Goal: Task Accomplishment & Management: Manage account settings

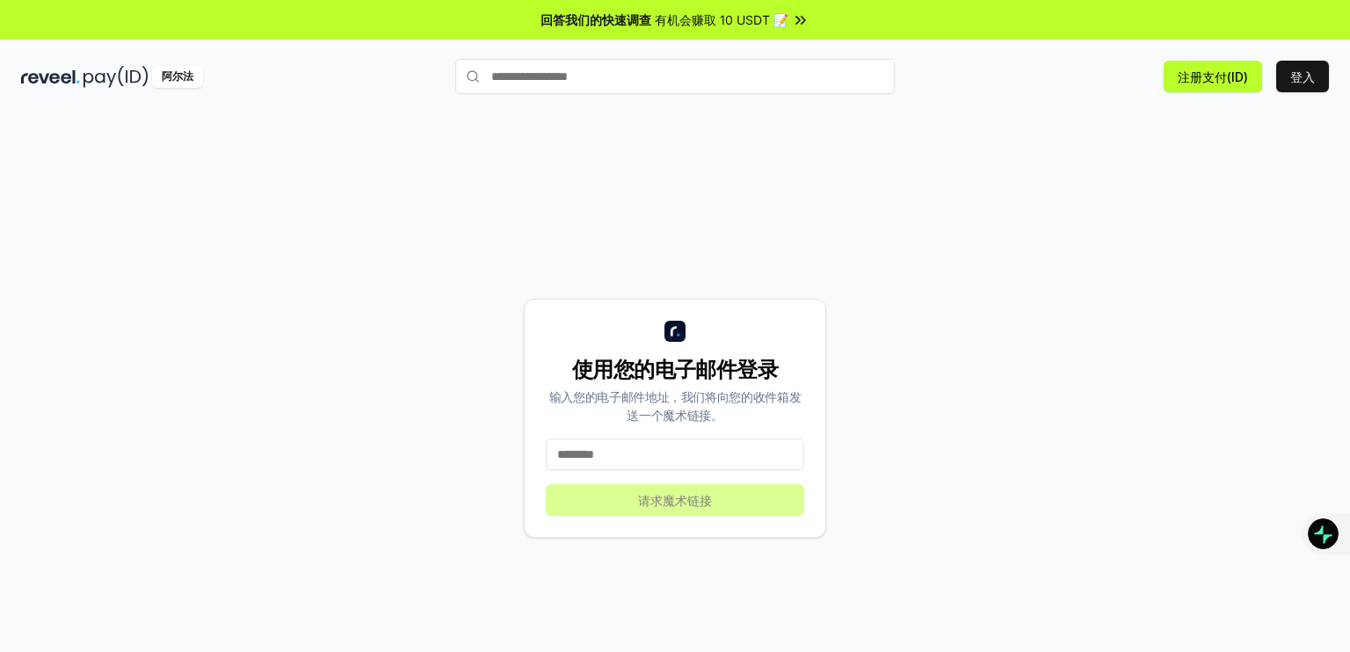
click at [670, 453] on input at bounding box center [675, 454] width 258 height 32
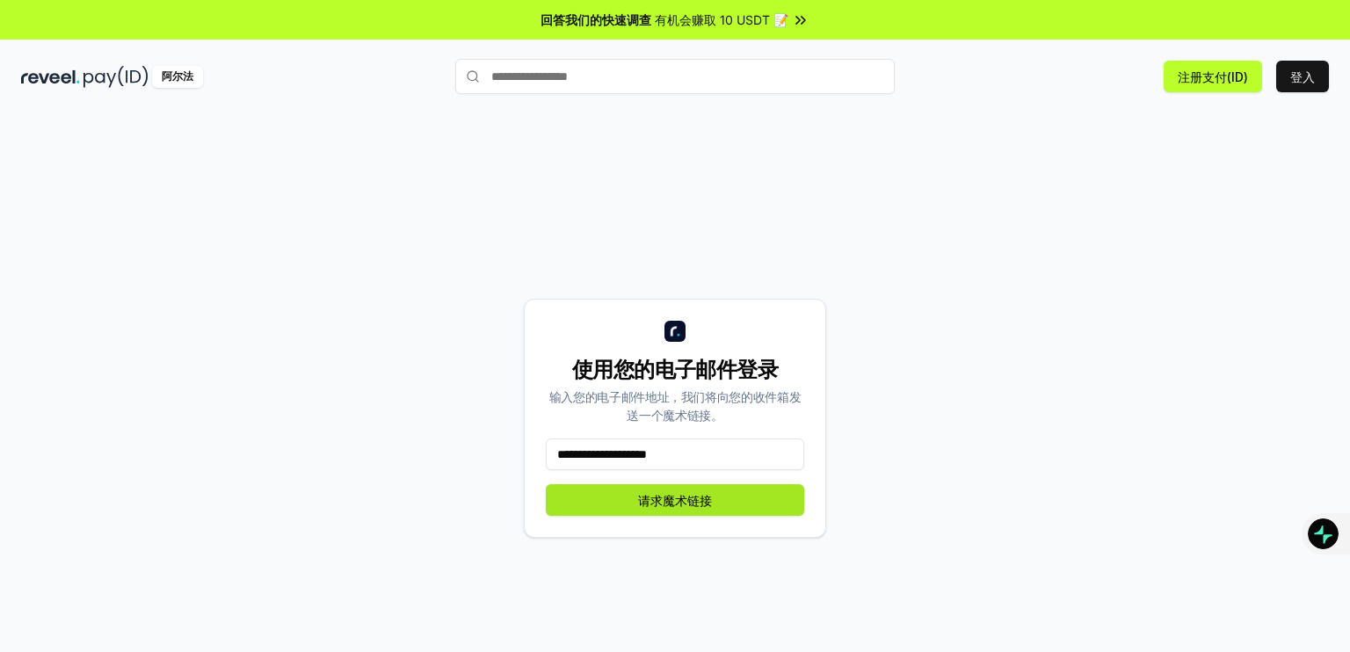
type input "**********"
click at [649, 507] on font "请求魔术链接" at bounding box center [675, 500] width 74 height 18
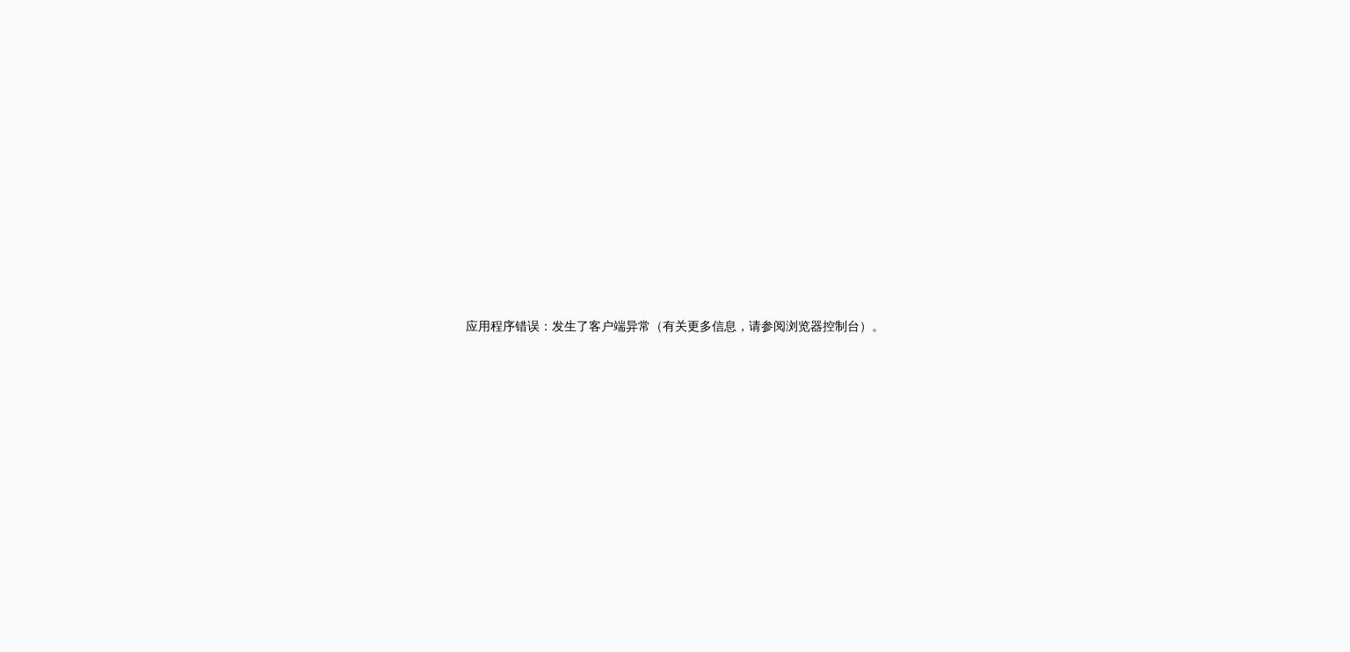
click at [705, 296] on div "应用程序错误：发生了客户端异常（有关更多信息，请参阅浏览器控制台） 。" at bounding box center [675, 326] width 1350 height 652
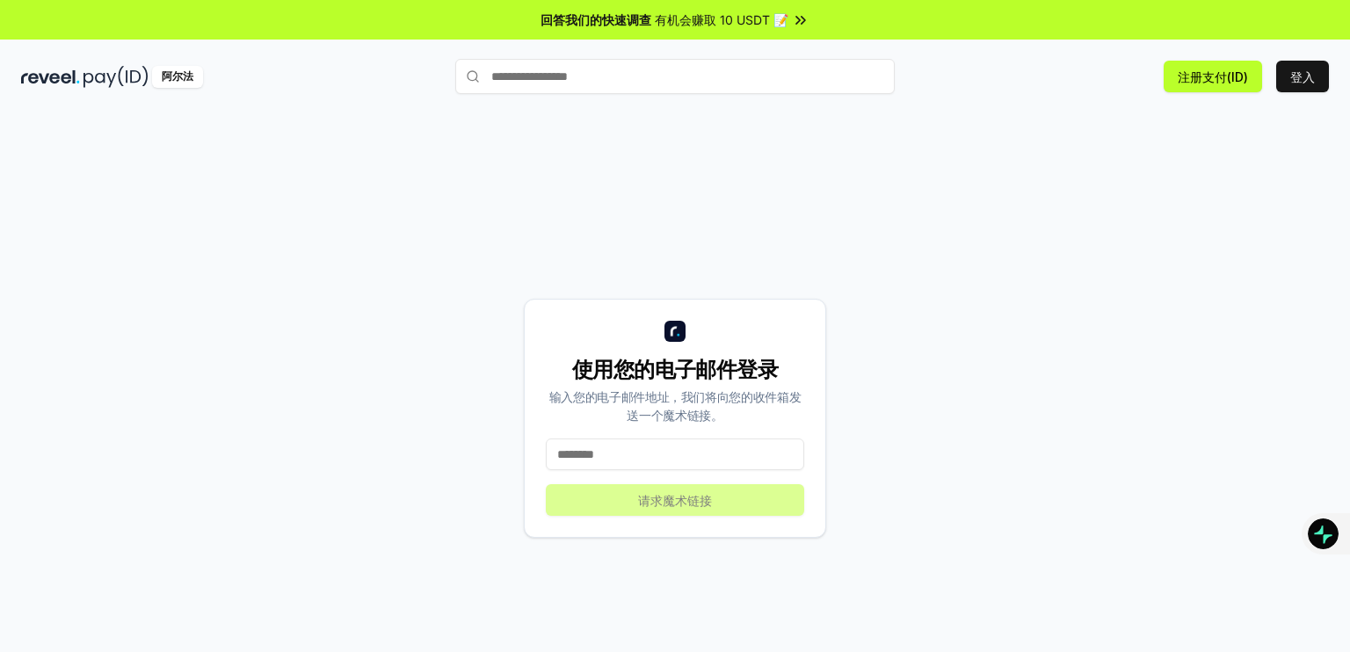
click at [692, 462] on input at bounding box center [675, 454] width 258 height 32
click at [677, 460] on input at bounding box center [675, 454] width 258 height 32
type input "*"
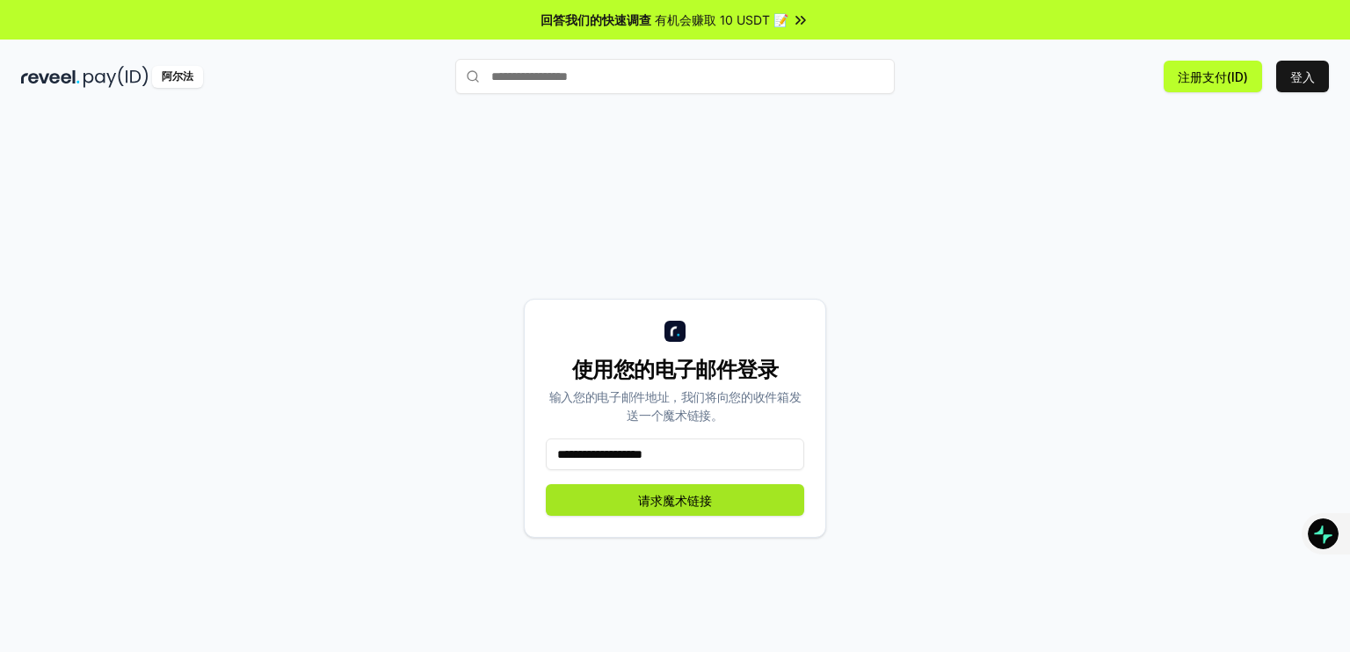
type input "**********"
click at [665, 505] on font "请求魔术链接" at bounding box center [675, 500] width 74 height 15
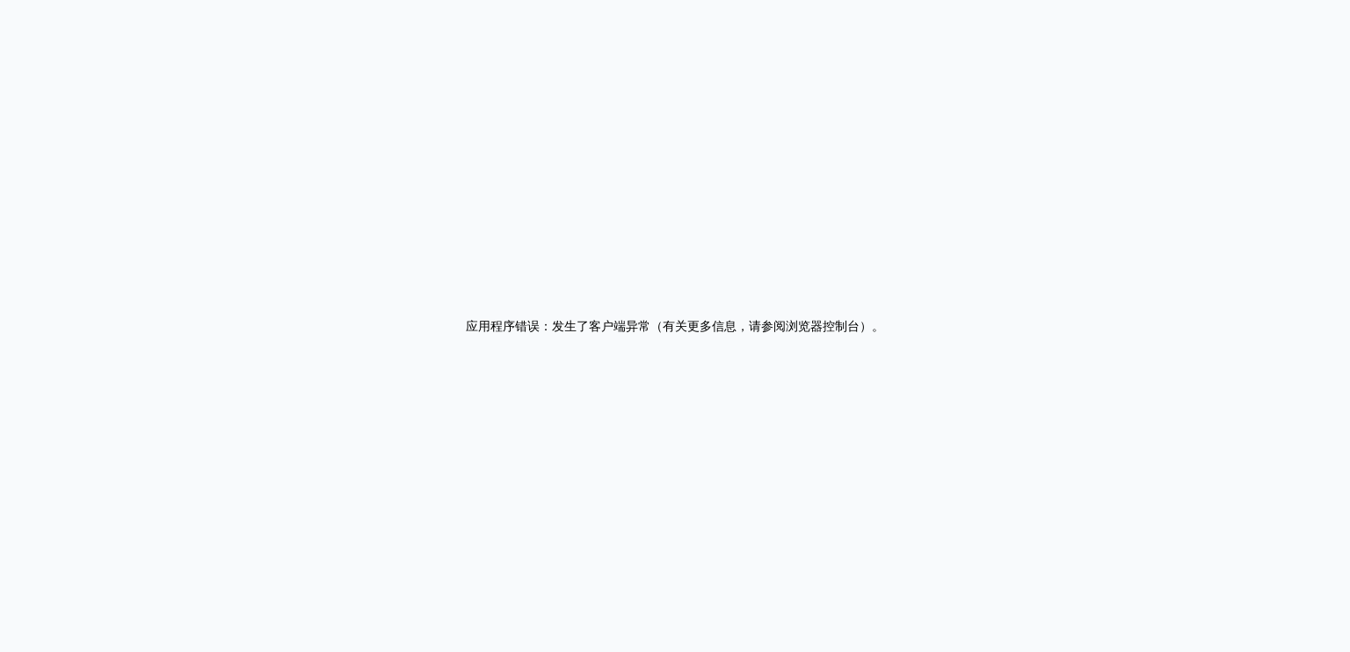
click at [449, 195] on div "应用程序错误：发生了客户端异常（有关更多信息，请参阅浏览器控制台） 。" at bounding box center [675, 326] width 1350 height 652
drag, startPoint x: 1292, startPoint y: 6, endPoint x: 786, endPoint y: 270, distance: 569.9
click at [786, 270] on div "应用程序错误：发生了客户端异常（有关更多信息，请参阅浏览器控制台） 。" at bounding box center [675, 326] width 1350 height 652
click at [437, 298] on div "应用程序错误：发生了客户端异常（有关更多信息，请参阅浏览器控制台） 。" at bounding box center [675, 326] width 1350 height 652
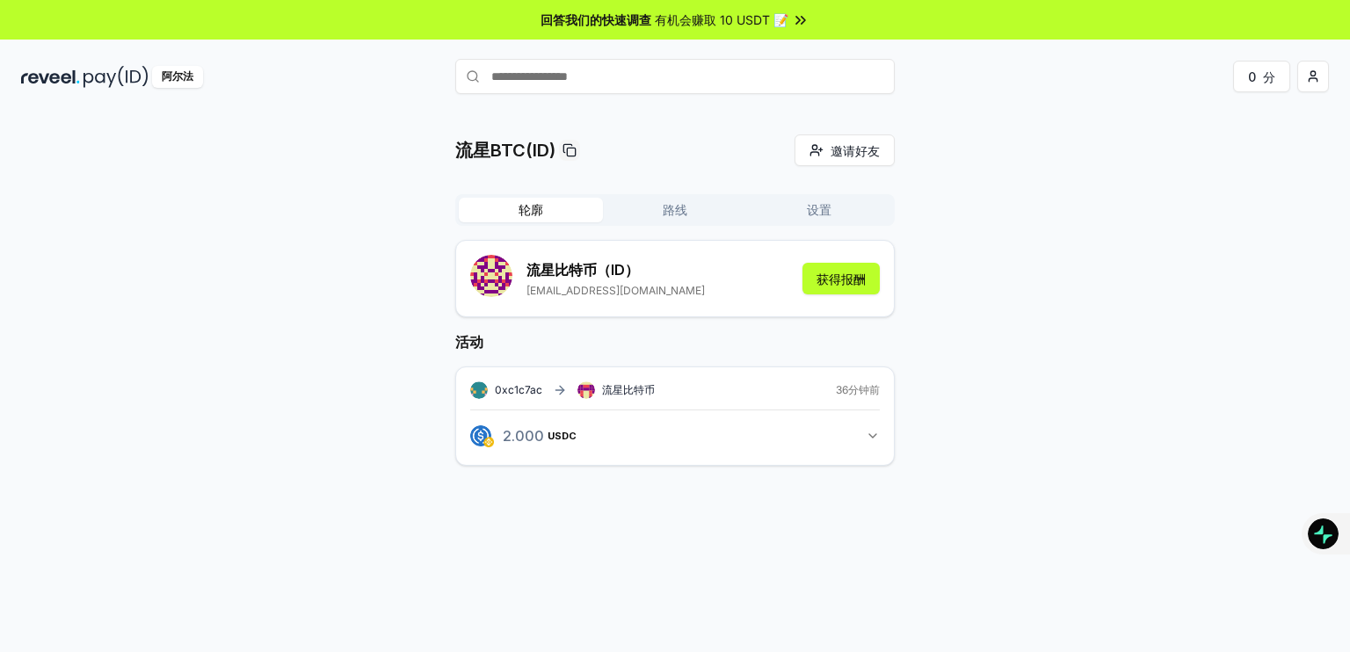
click at [424, 284] on div "流星BTC(ID) 邀请好友 邀请 轮廓 路线 设置 流星比特币 （ID） liuxingbtc@gmail.com 获得报酬 活动 0xc1c7ac 流星比…" at bounding box center [675, 313] width 1308 height 359
click at [548, 76] on input "text" at bounding box center [674, 76] width 439 height 35
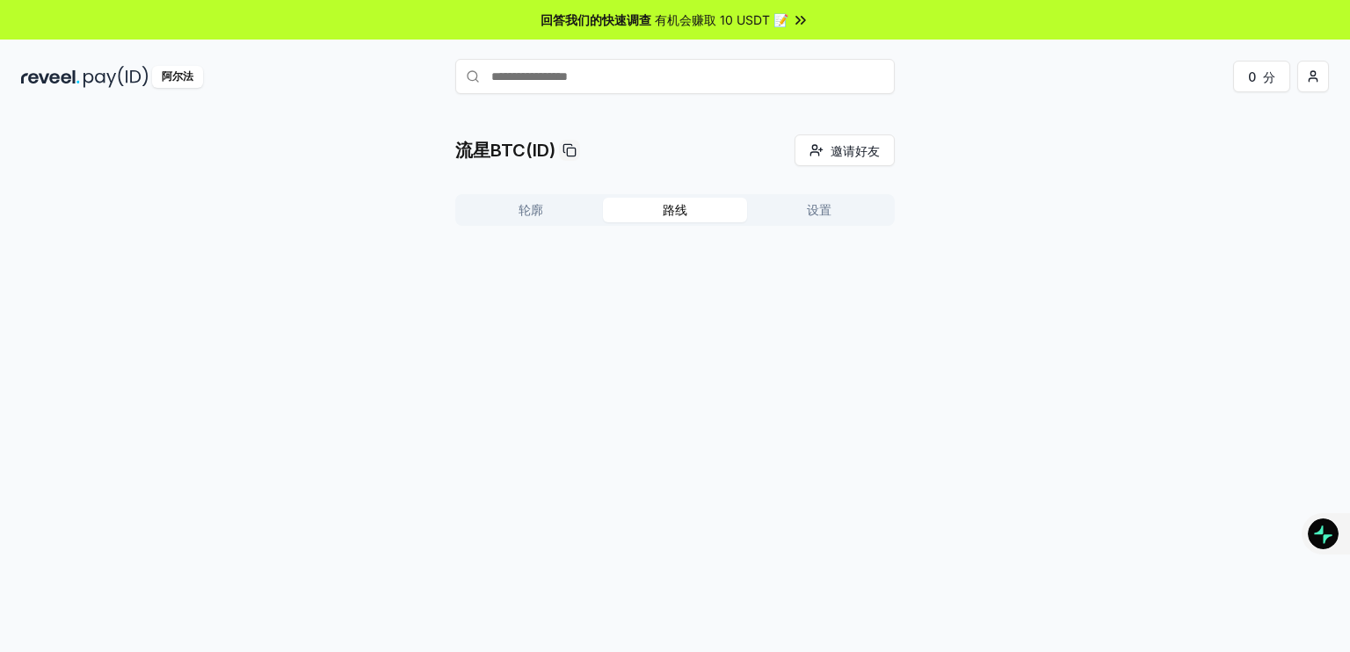
click at [679, 210] on font "路线" at bounding box center [675, 209] width 25 height 15
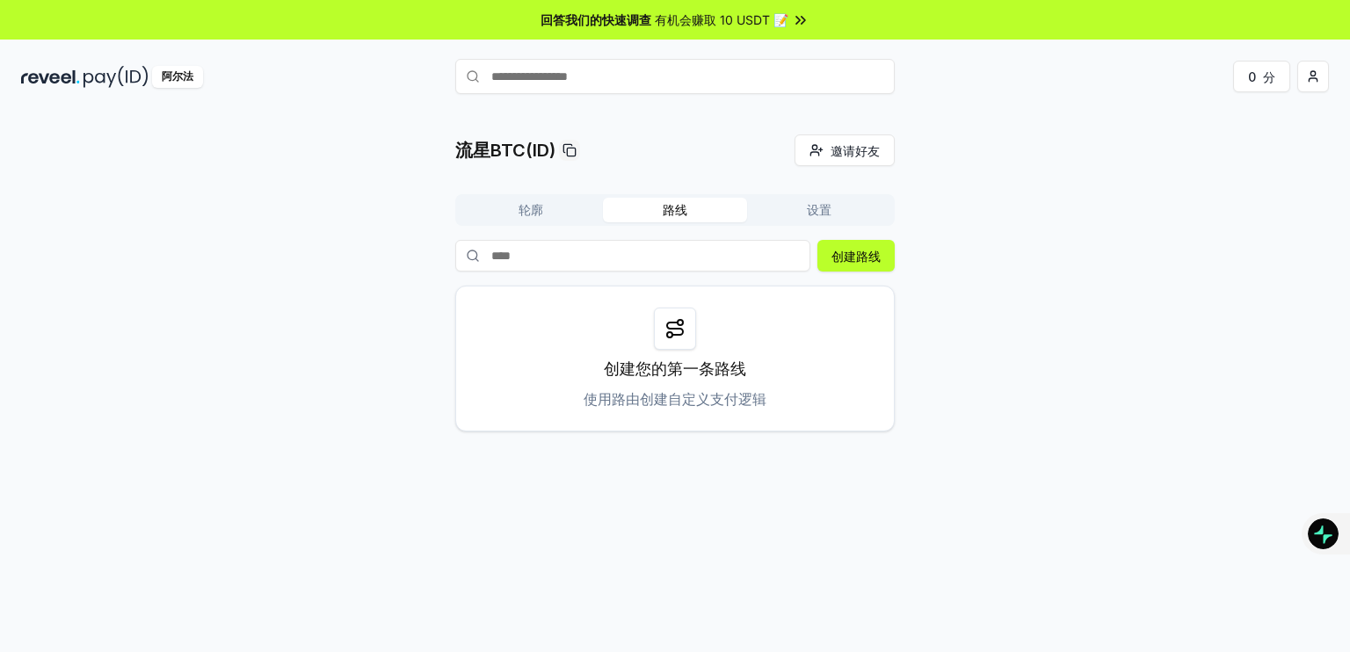
click at [677, 326] on icon at bounding box center [674, 328] width 21 height 21
click at [862, 260] on font "创建路线" at bounding box center [855, 256] width 49 height 15
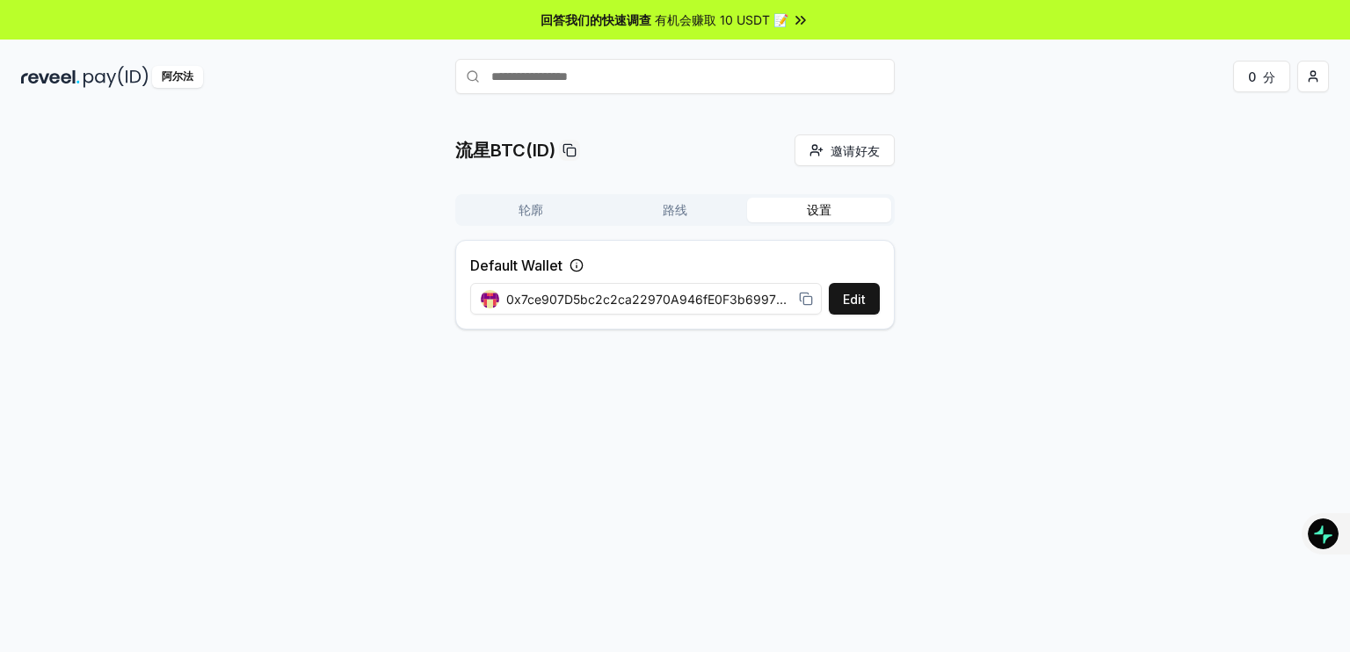
click at [838, 212] on button "设置" at bounding box center [819, 210] width 144 height 25
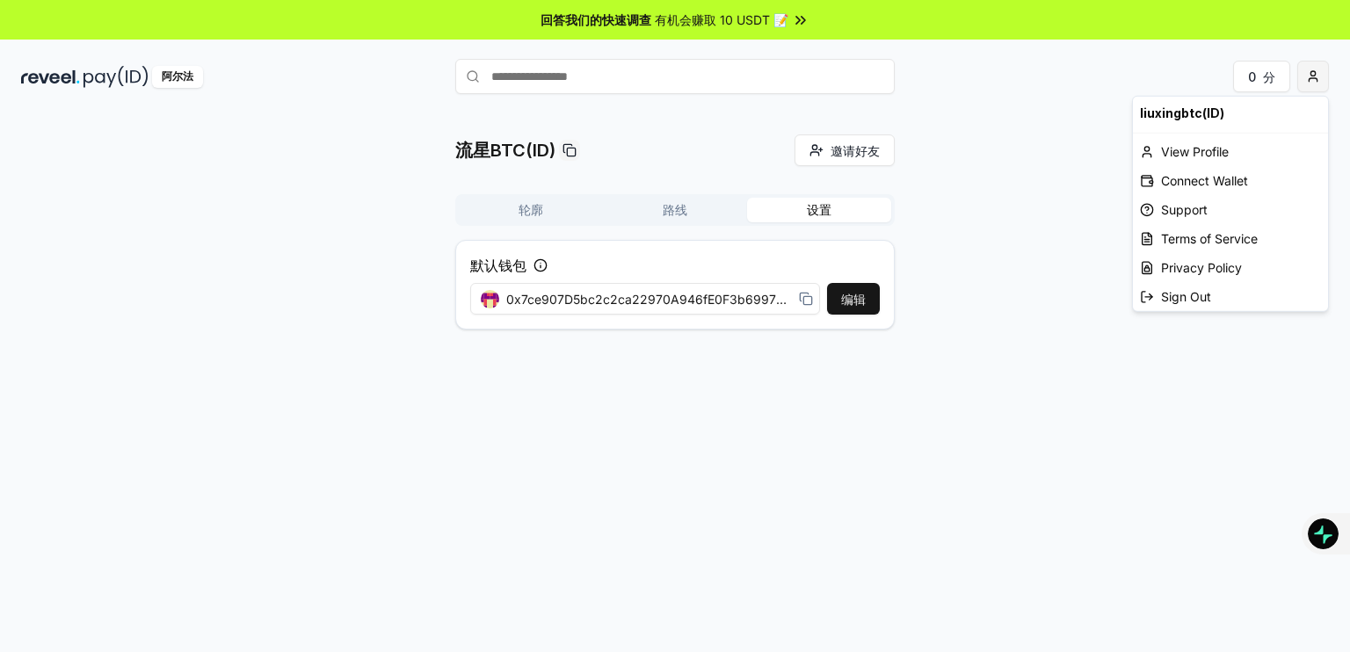
click at [1314, 83] on html "回答我们的快速调查 有机会赚取 10 USDT 📝 阿尔法 0 分 流星BTC(ID) 邀请好友 邀请 轮廓 路线 设置 默认钱包 编辑 0x7ce907D5…" at bounding box center [675, 326] width 1350 height 652
click at [1183, 209] on font "支持" at bounding box center [1173, 209] width 25 height 15
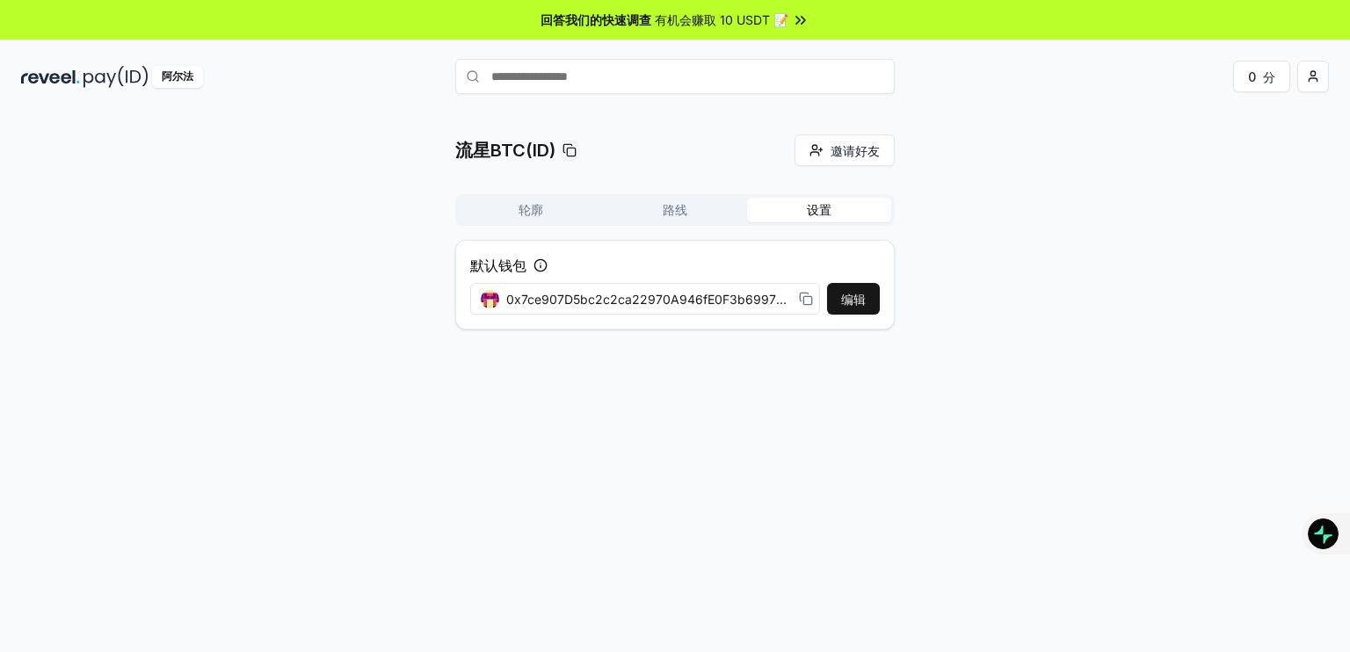
click at [538, 208] on font "轮廓" at bounding box center [530, 209] width 25 height 15
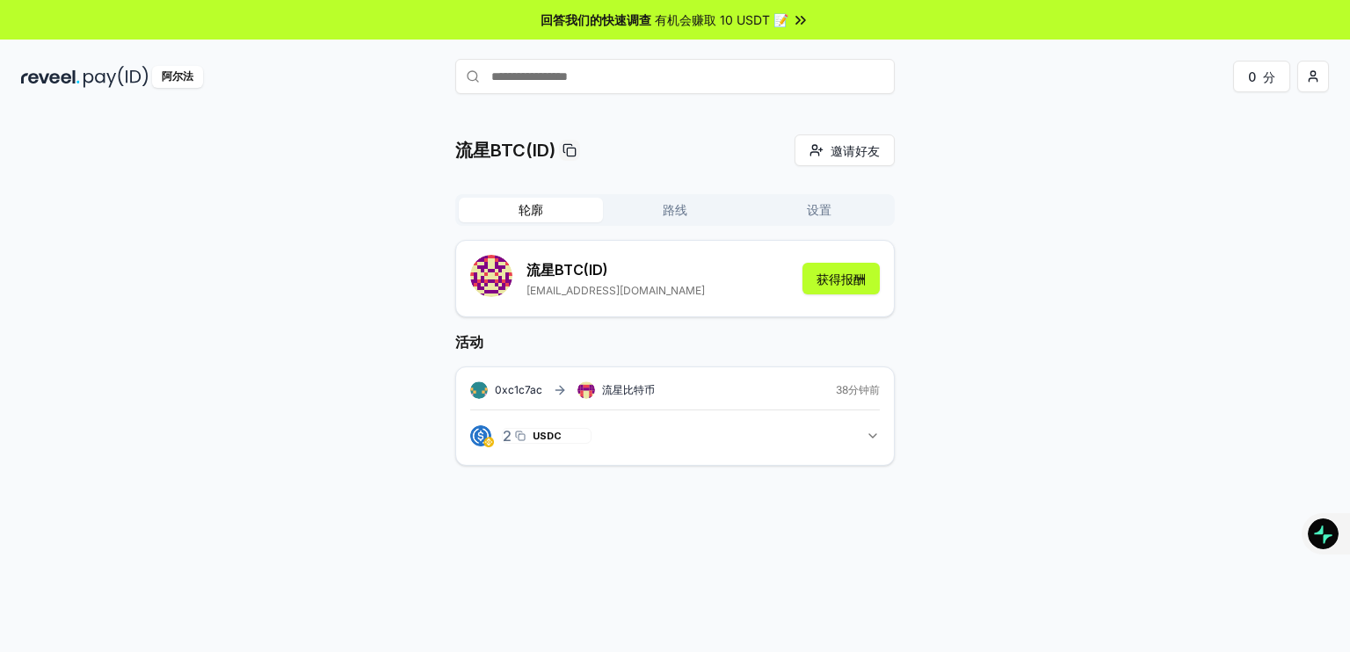
click at [555, 436] on font "USDC" at bounding box center [547, 436] width 29 height 12
click at [870, 439] on icon "button" at bounding box center [873, 436] width 14 height 14
click at [521, 516] on font "查看交易" at bounding box center [513, 513] width 35 height 11
click at [596, 76] on input "text" at bounding box center [674, 76] width 439 height 35
click at [703, 78] on input "text" at bounding box center [674, 76] width 439 height 35
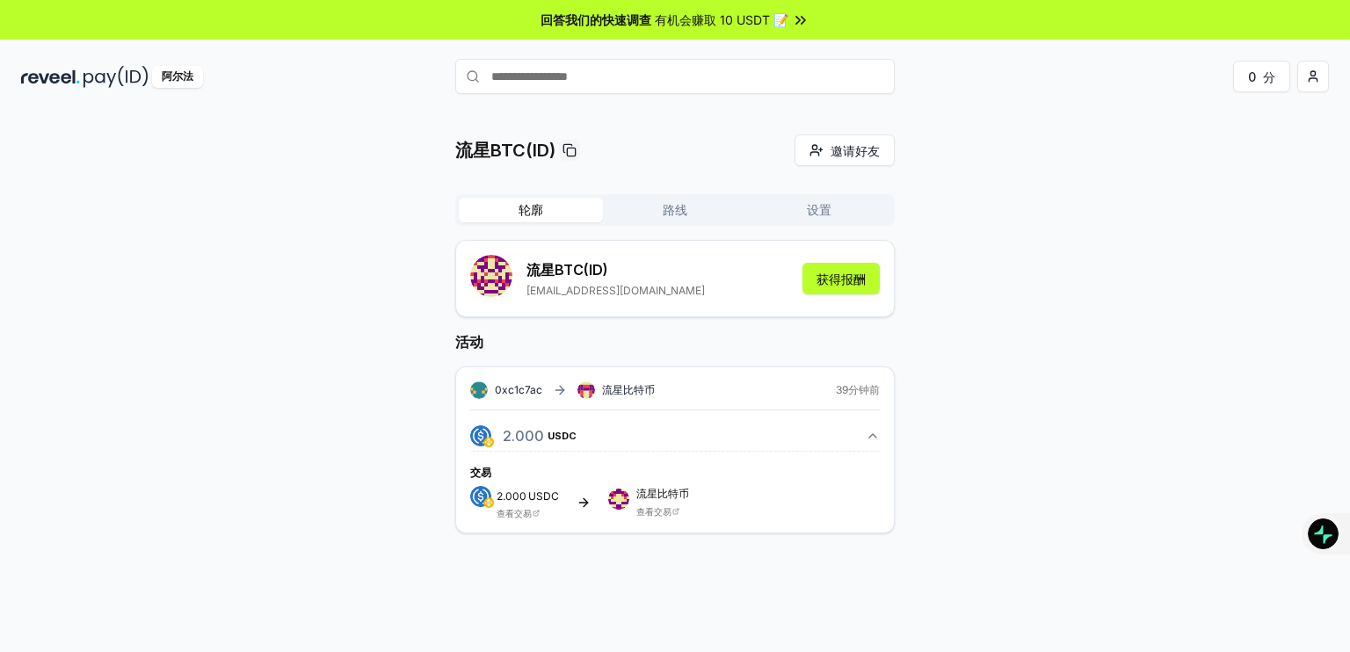
click at [525, 512] on font "查看交易" at bounding box center [513, 513] width 35 height 11
click at [571, 77] on input "text" at bounding box center [674, 76] width 439 height 35
click at [645, 206] on button "路线" at bounding box center [675, 210] width 144 height 25
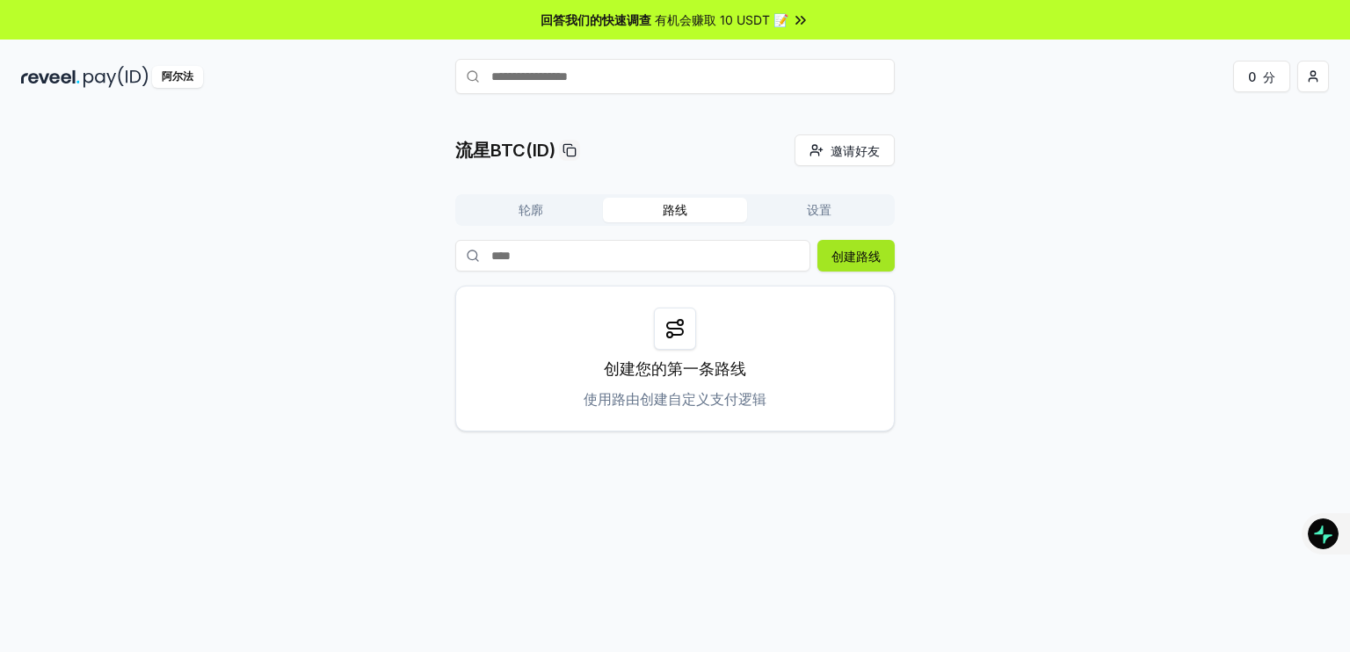
click at [844, 249] on font "创建路线" at bounding box center [855, 256] width 49 height 15
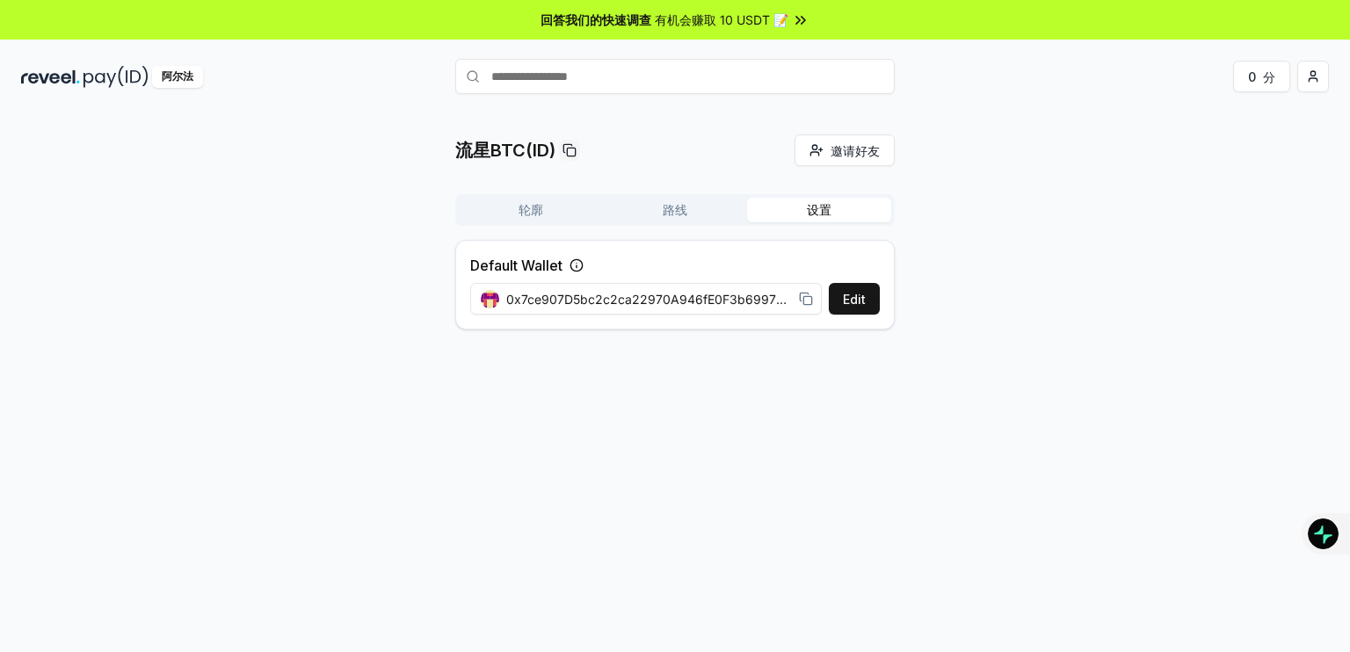
click at [839, 203] on button "设置" at bounding box center [819, 210] width 144 height 25
click at [743, 298] on font "0x7ce907D5bc2c2ca22970A946fE0F3b6997Ef04A4" at bounding box center [663, 299] width 314 height 15
drag, startPoint x: 743, startPoint y: 298, endPoint x: 786, endPoint y: 318, distance: 47.6
click at [786, 318] on div "0x7ce907D5bc2c2ca22970A946fE0F3b6997Ef04A4" at bounding box center [646, 299] width 353 height 40
click at [755, 298] on font "0x7ce907D5bc2c2ca22970A946fE0F3b6997Ef04A4" at bounding box center [663, 299] width 314 height 15
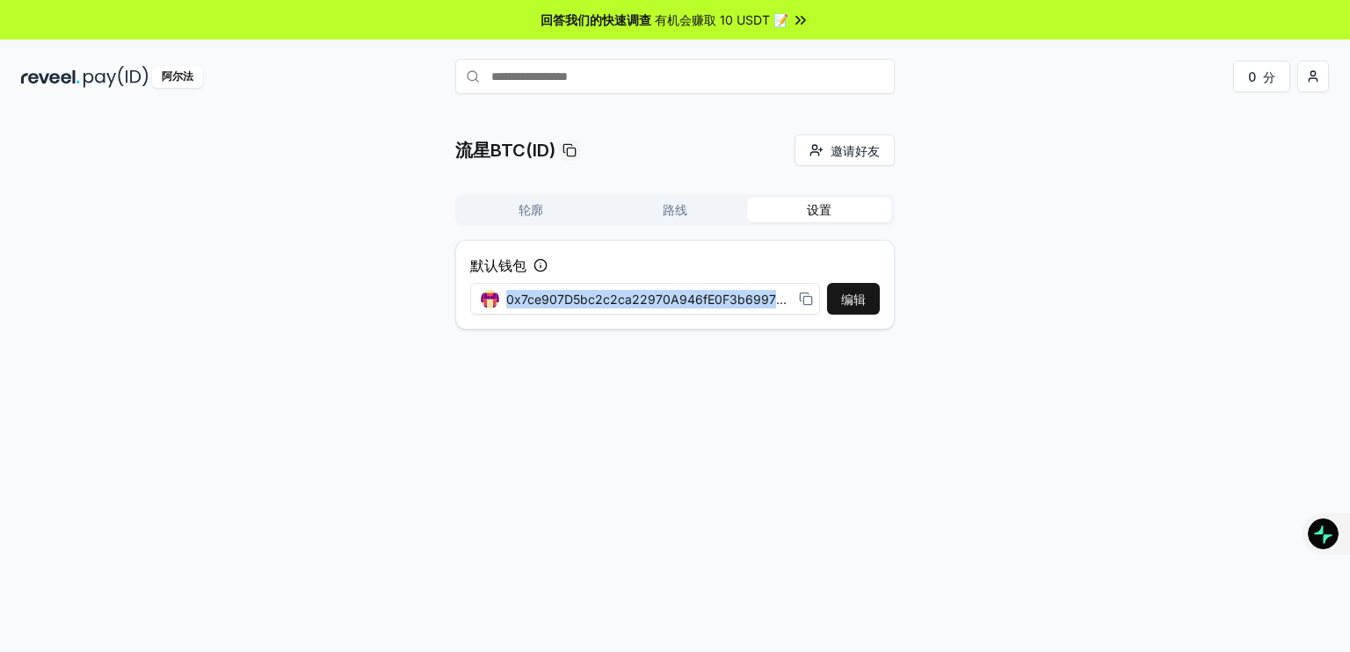
drag, startPoint x: 755, startPoint y: 298, endPoint x: 804, endPoint y: 303, distance: 49.5
click at [815, 304] on div "0x7ce907D5bc2c2ca22970A946fE0F3b6997Ef04A4" at bounding box center [646, 299] width 353 height 40
click at [801, 296] on icon at bounding box center [806, 299] width 14 height 14
